Goal: Information Seeking & Learning: Learn about a topic

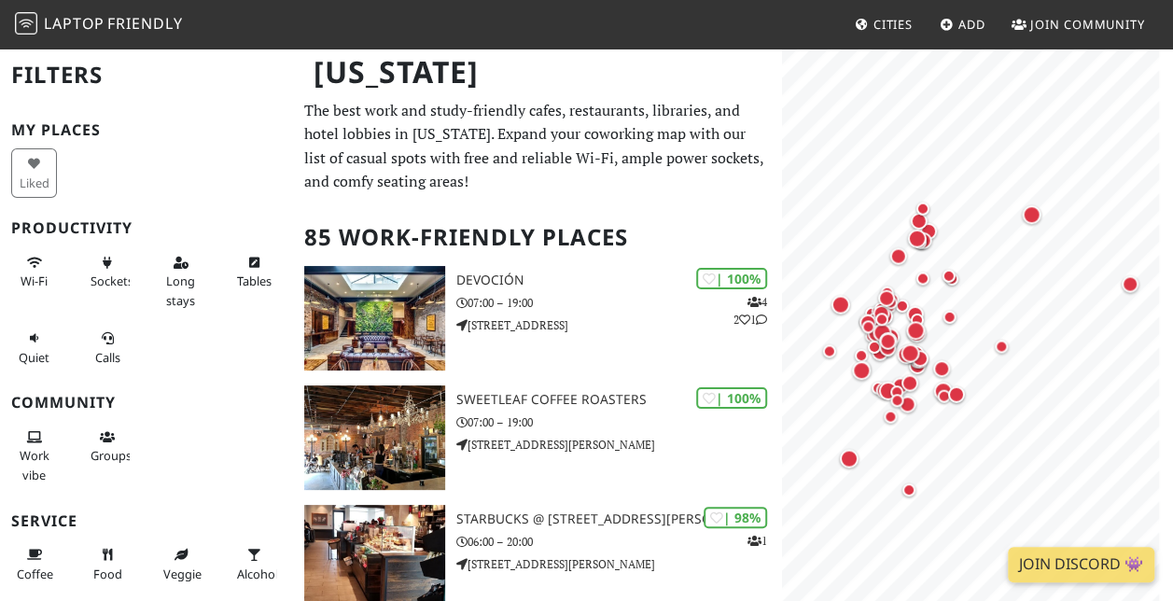
click at [874, 22] on span "Cities" at bounding box center [893, 24] width 39 height 17
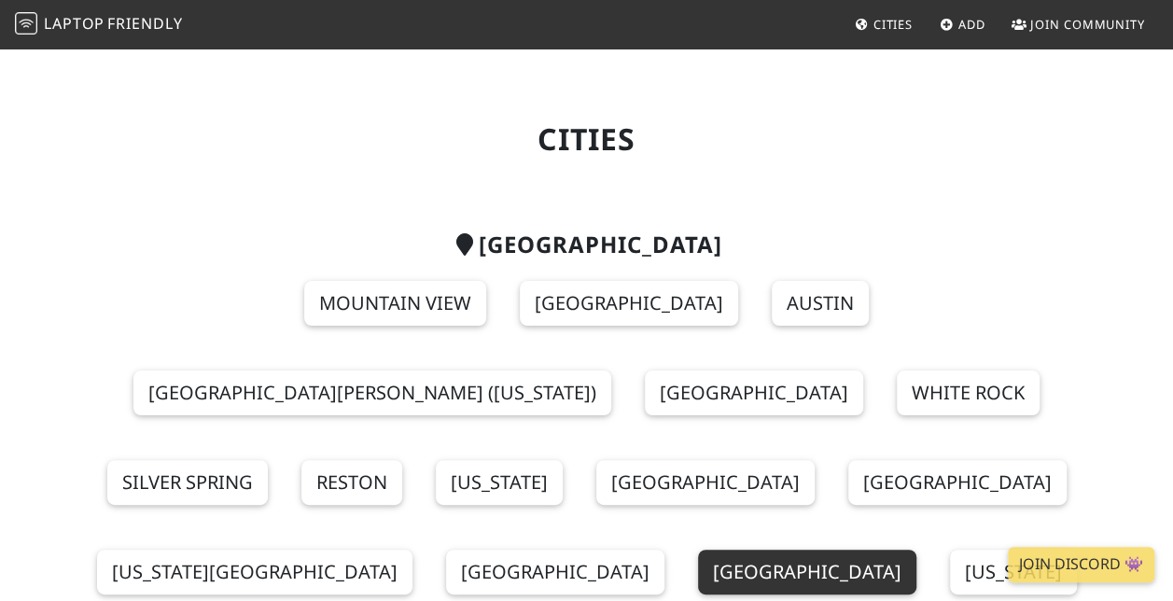
click at [698, 550] on link "[GEOGRAPHIC_DATA]" at bounding box center [807, 572] width 218 height 45
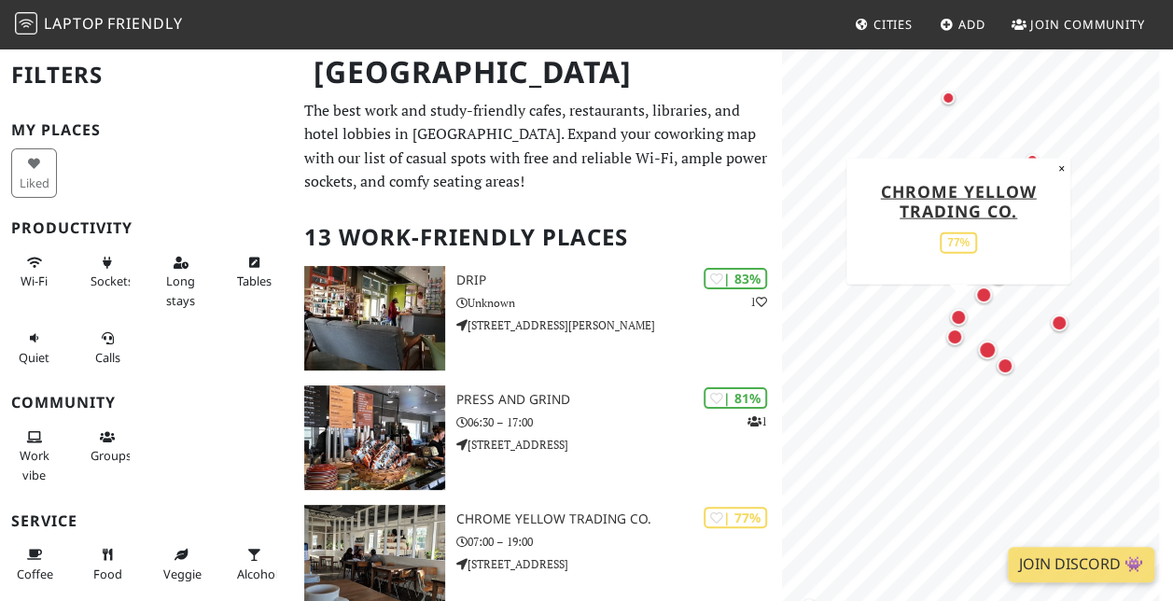
click at [956, 318] on div "Map marker" at bounding box center [958, 317] width 17 height 17
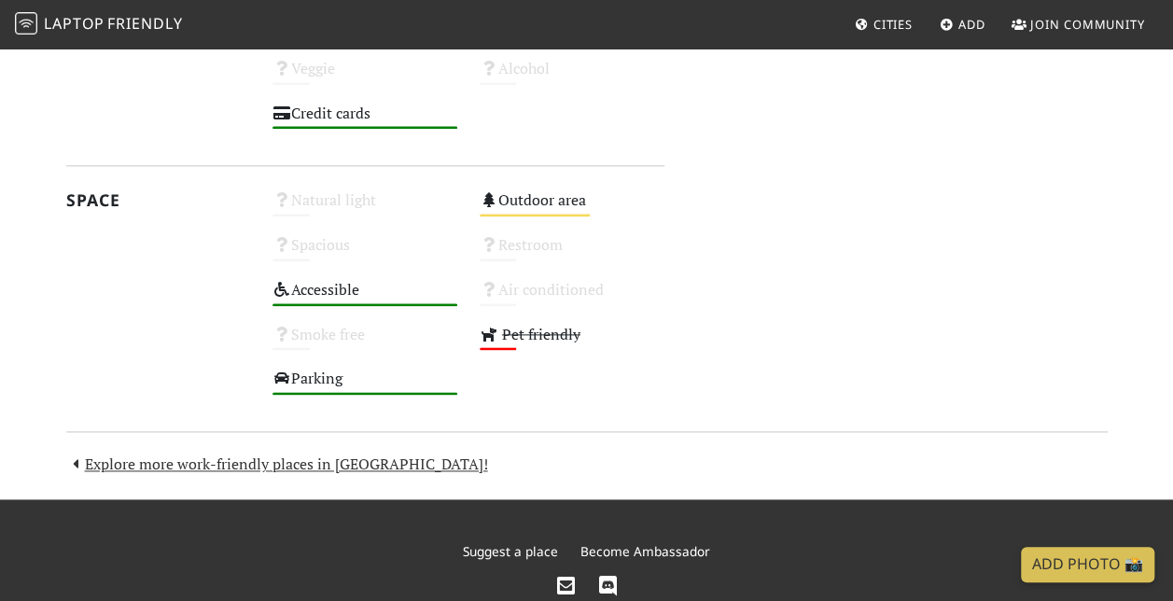
scroll to position [1080, 0]
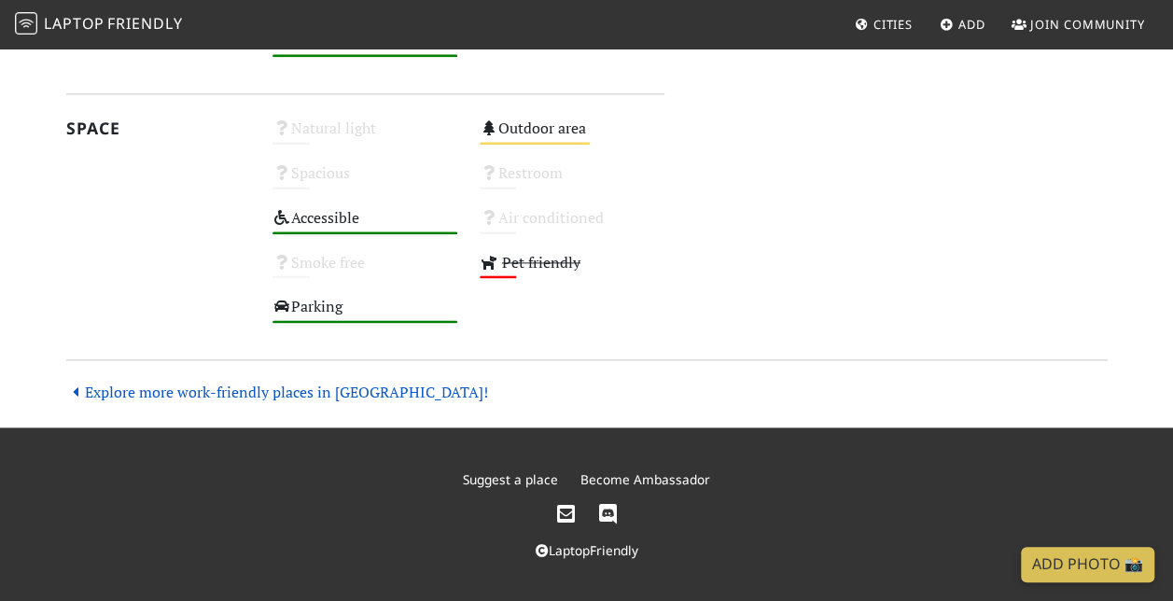
click at [138, 394] on link "Explore more work-friendly places in Atlanta!" at bounding box center [277, 392] width 422 height 21
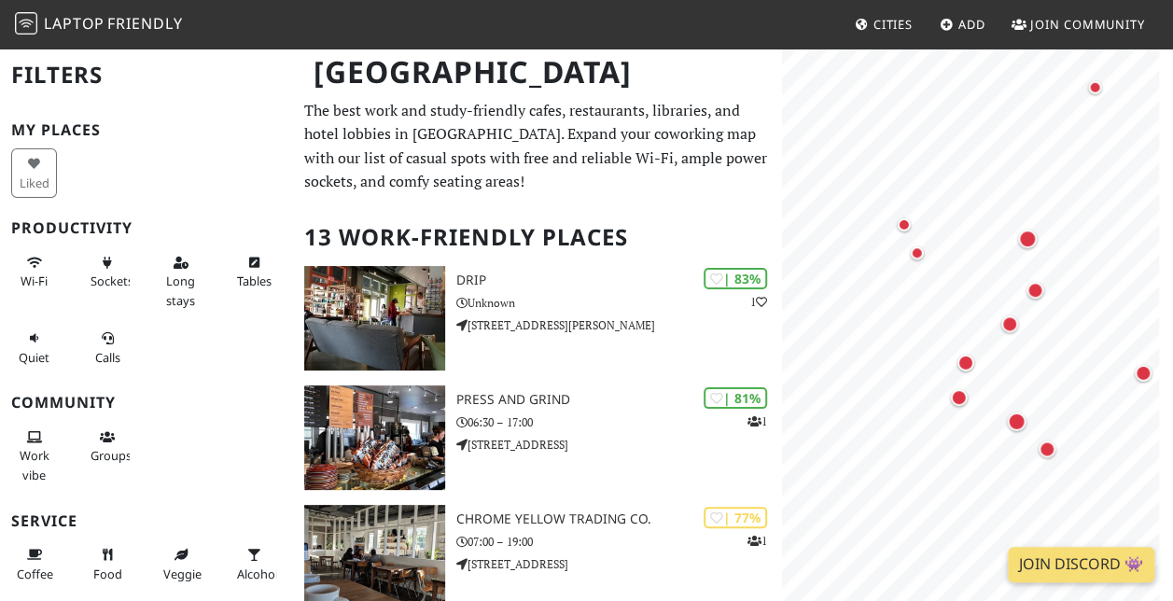
drag, startPoint x: 0, startPoint y: 0, endPoint x: 133, endPoint y: 410, distance: 430.6
click at [133, 410] on div "My Places Liked Productivity Wi-Fi Sockets Long stays Tables Quiet Calls Commun…" at bounding box center [146, 501] width 271 height 760
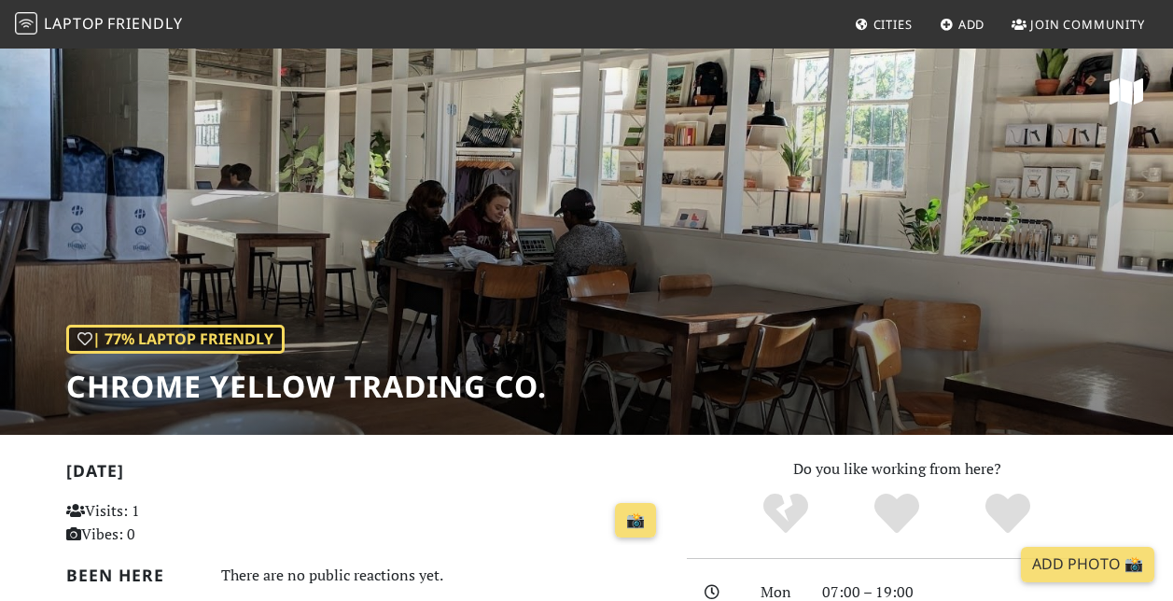
scroll to position [1080, 0]
